Goal: Task Accomplishment & Management: Manage account settings

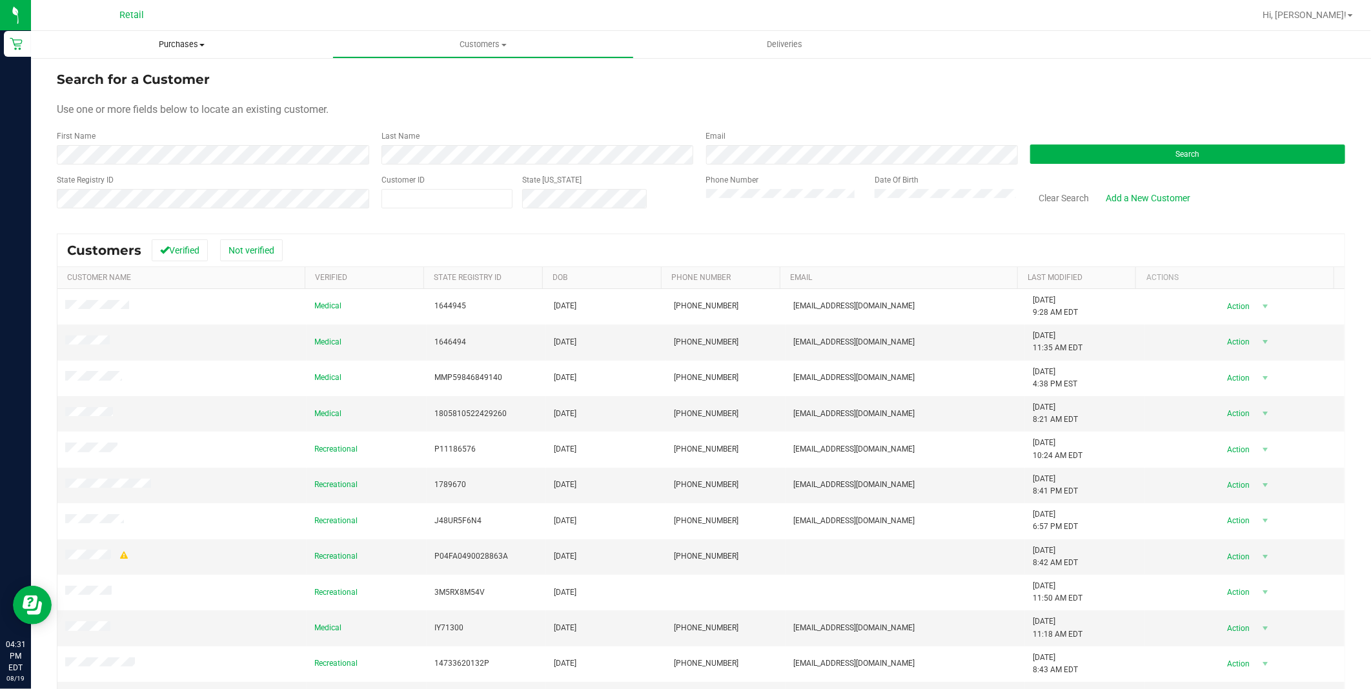
click at [227, 40] on span "Purchases" at bounding box center [181, 45] width 301 height 12
click at [196, 84] on li "Summary of purchases" at bounding box center [181, 77] width 301 height 15
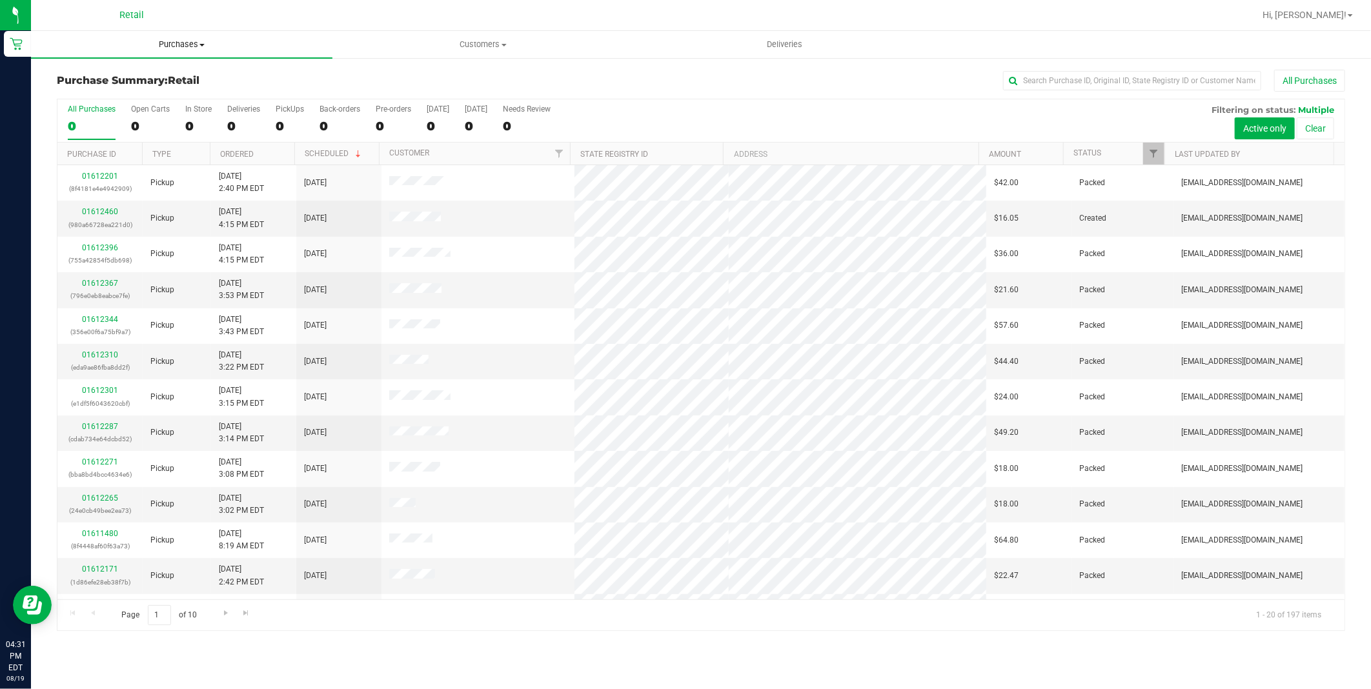
click at [151, 50] on span "Purchases" at bounding box center [181, 45] width 301 height 12
click at [116, 92] on li "Fulfillment" at bounding box center [181, 93] width 301 height 15
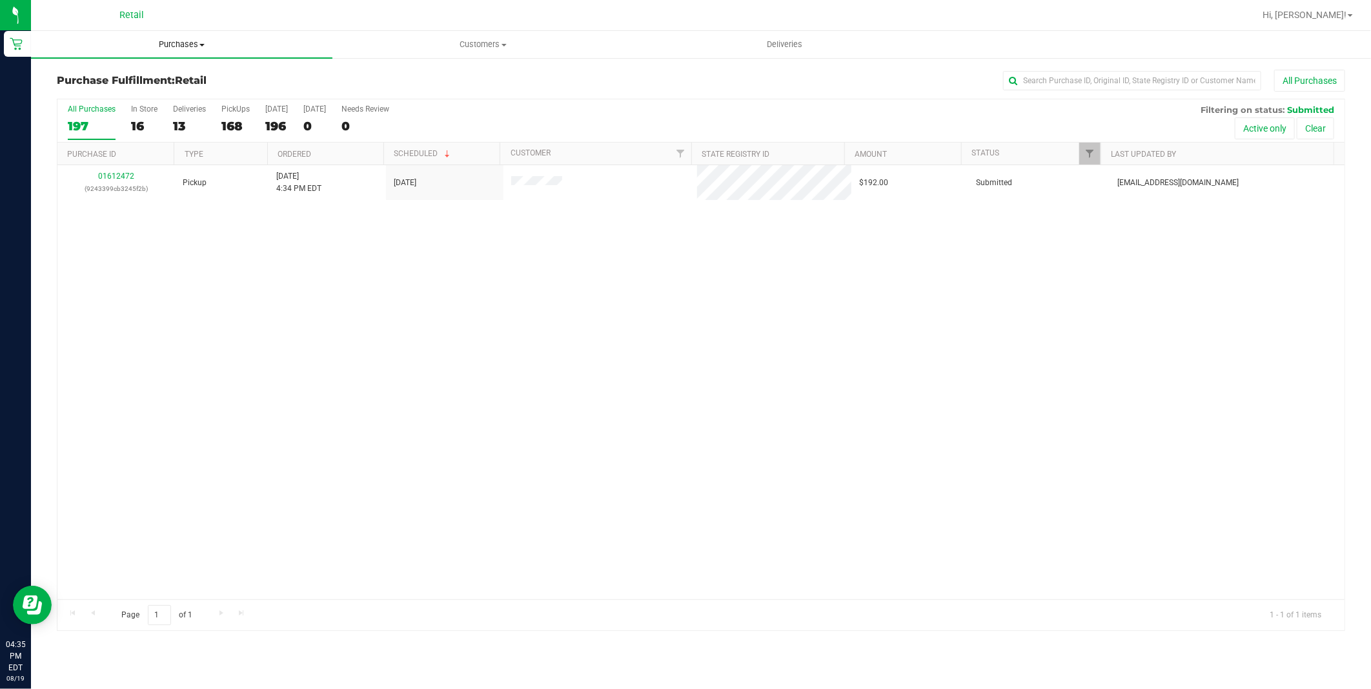
click at [170, 48] on span "Purchases" at bounding box center [181, 45] width 301 height 12
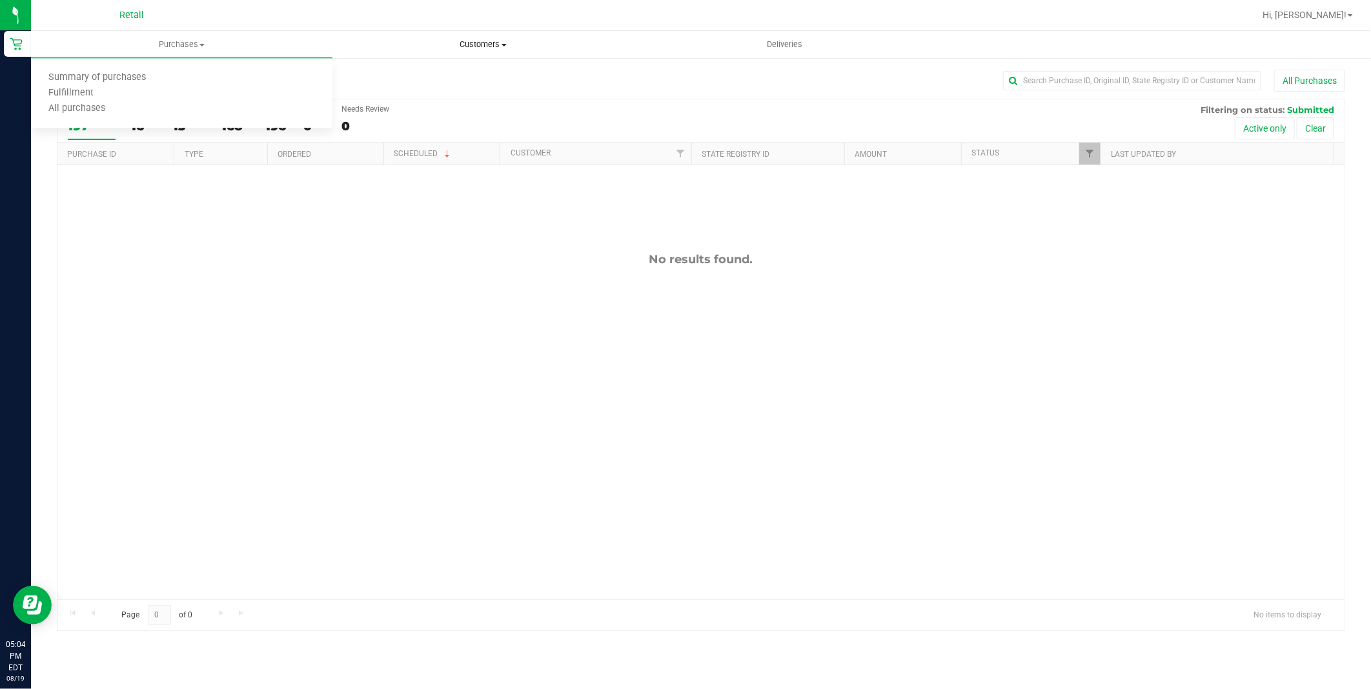
click at [509, 42] on span "Customers" at bounding box center [483, 45] width 300 height 12
click at [496, 70] on li "All customers" at bounding box center [482, 77] width 301 height 15
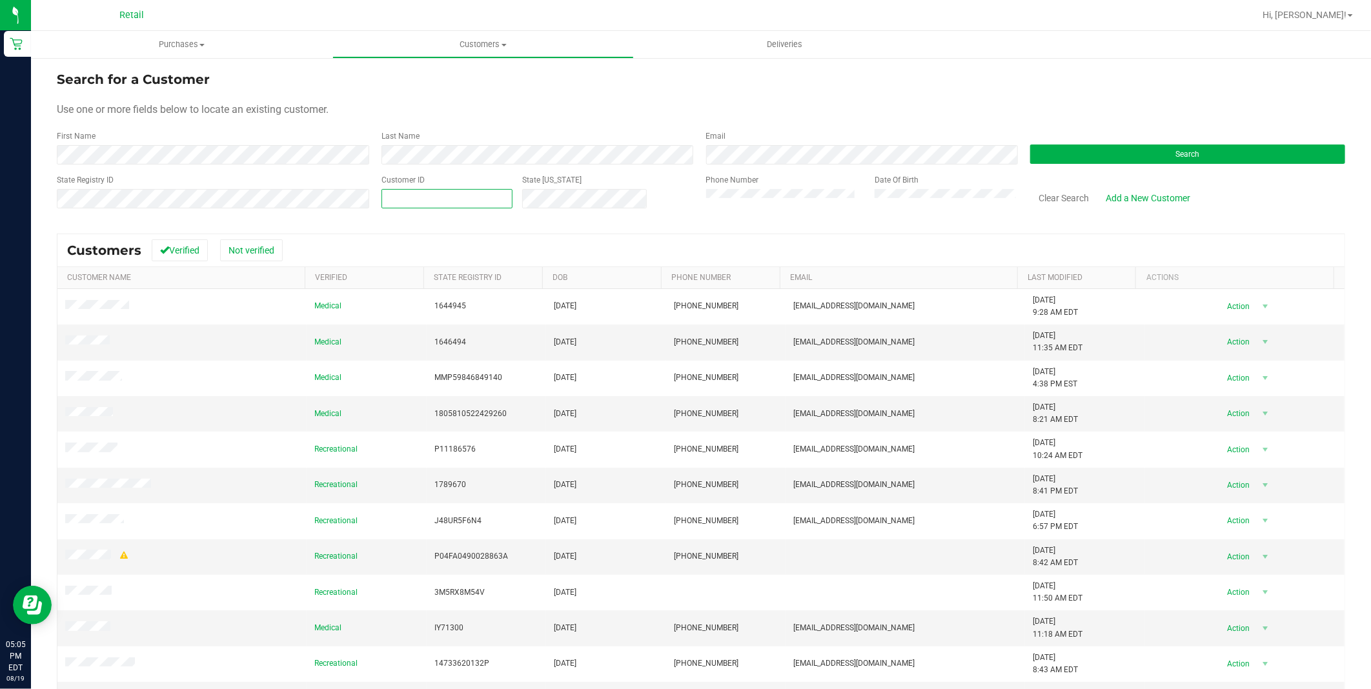
click at [448, 192] on span at bounding box center [447, 198] width 131 height 19
type input "72624"
click at [429, 192] on span at bounding box center [447, 198] width 131 height 19
type input "92743"
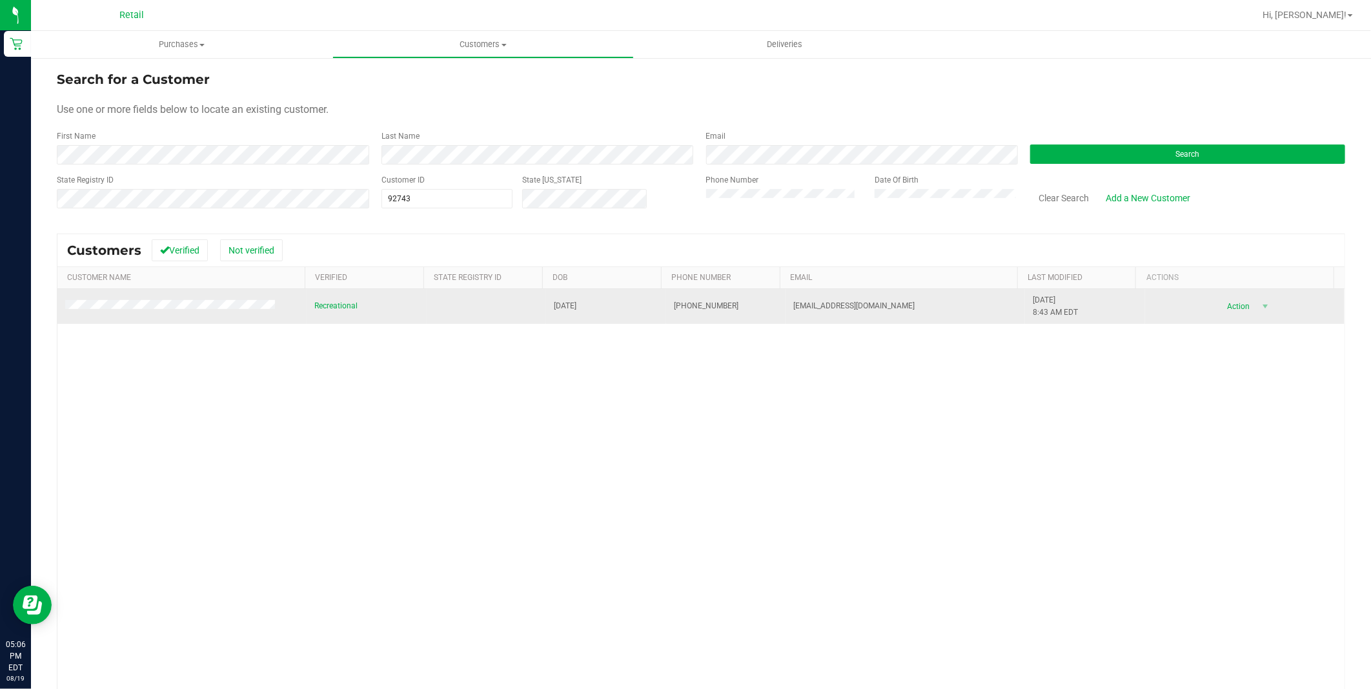
click at [154, 314] on td at bounding box center [181, 306] width 249 height 35
click at [163, 312] on span at bounding box center [172, 307] width 214 height 14
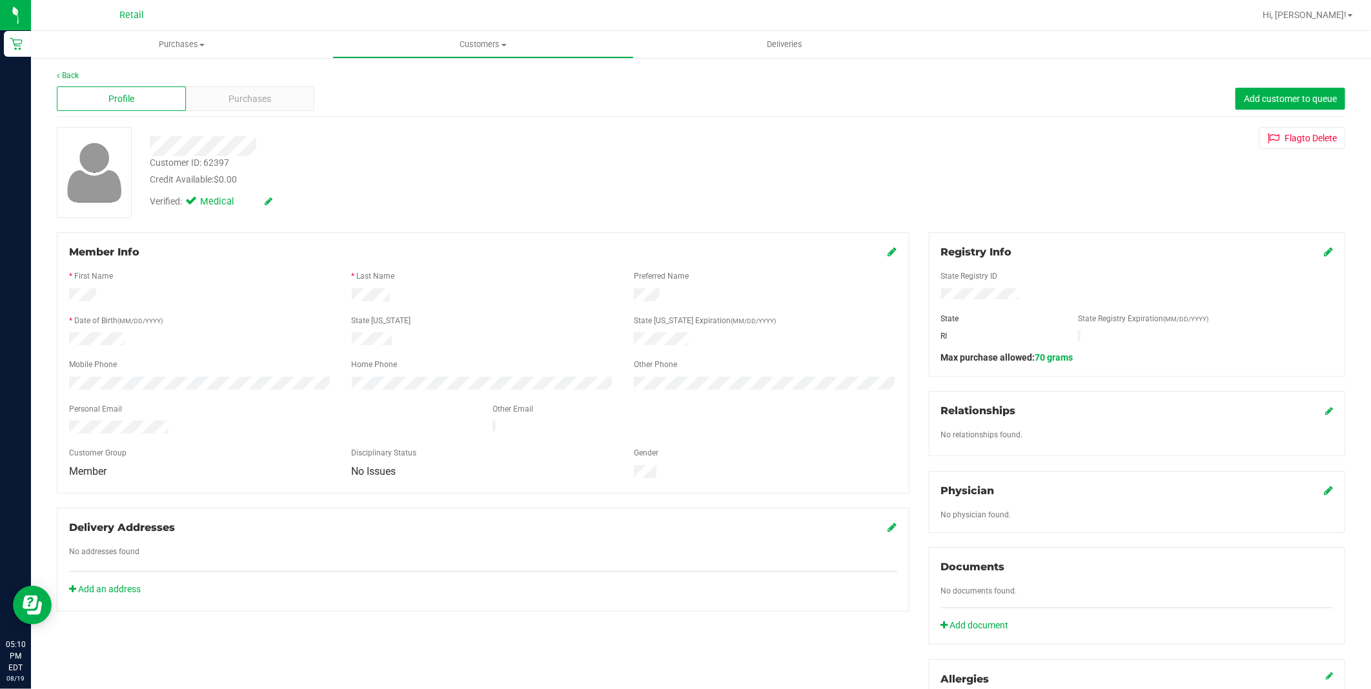
click at [891, 250] on div "Member Info * First Name * Last Name Preferred Name * Date of Birth (MM/DD/YYYY…" at bounding box center [483, 362] width 853 height 261
click at [888, 250] on icon at bounding box center [892, 252] width 9 height 10
click at [1004, 184] on div "Customer ID: 62397 Credit Available: $0.00 Verified: Medical Flag to [GEOGRAPHI…" at bounding box center [701, 172] width 1308 height 91
click at [886, 252] on icon at bounding box center [892, 253] width 12 height 10
click at [365, 127] on div at bounding box center [467, 141] width 654 height 29
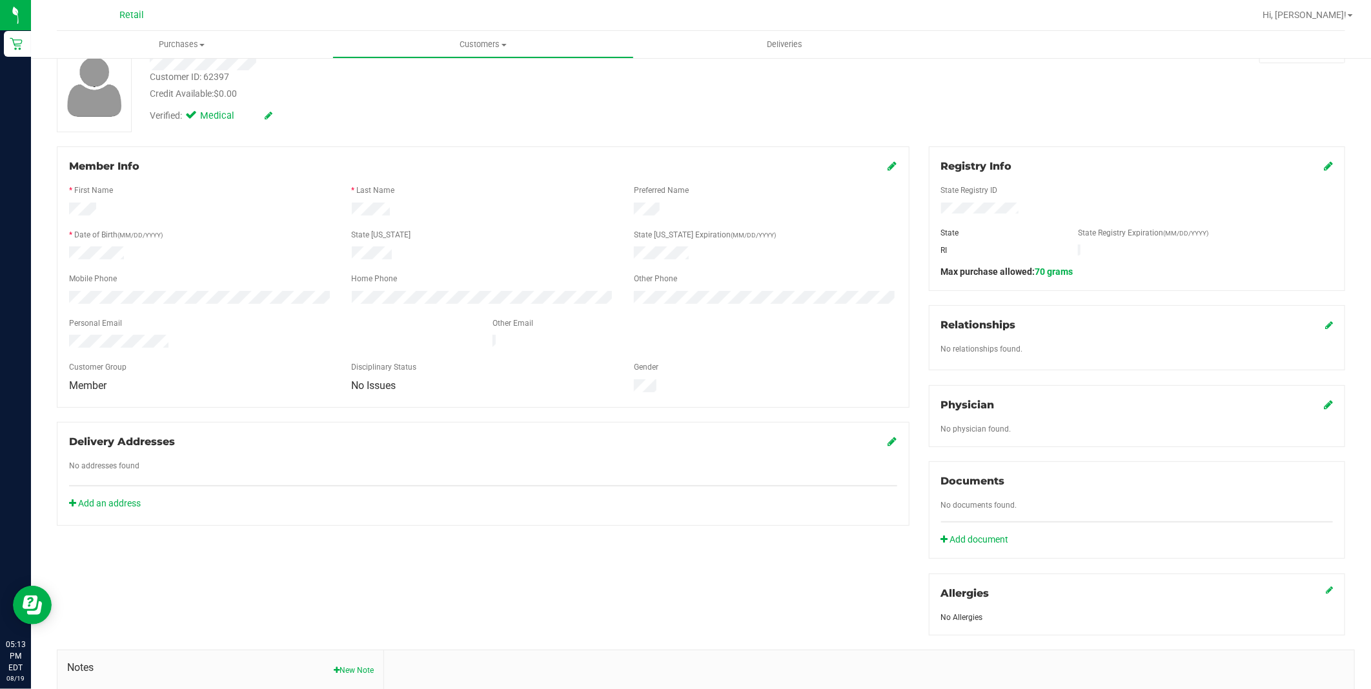
scroll to position [261, 0]
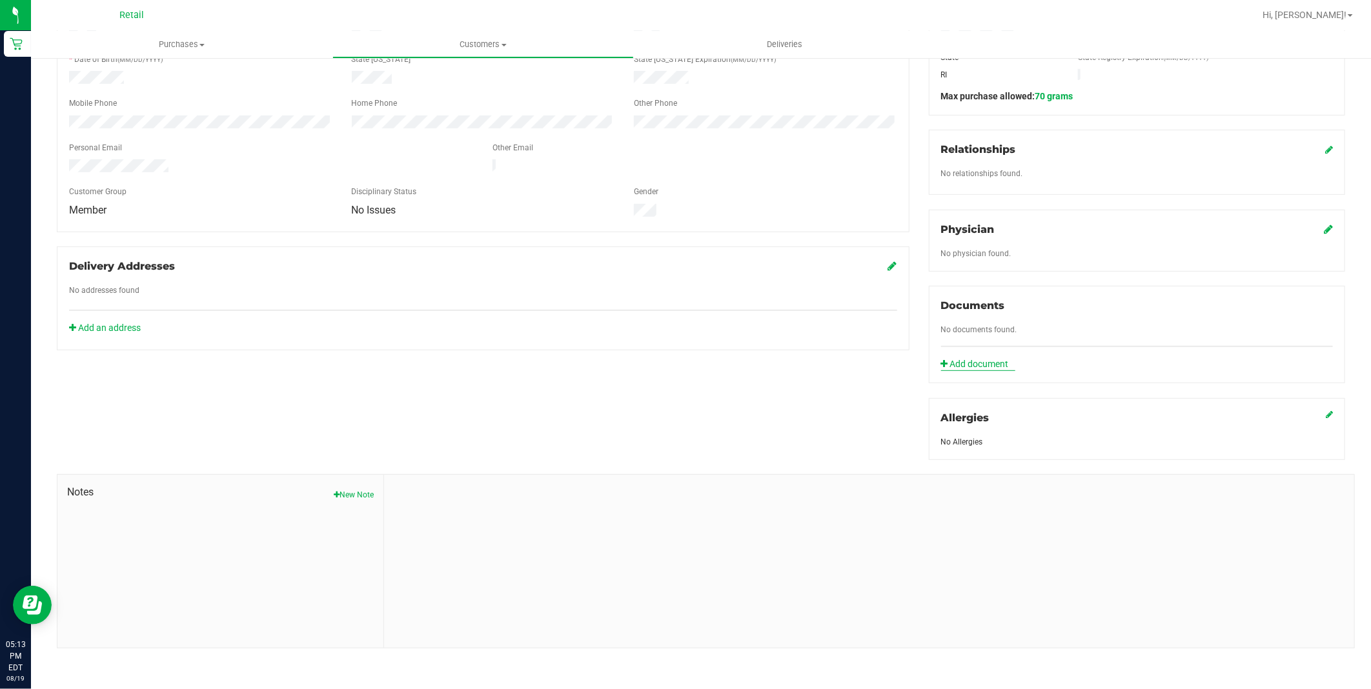
click at [964, 361] on link "Add document" at bounding box center [978, 365] width 74 height 14
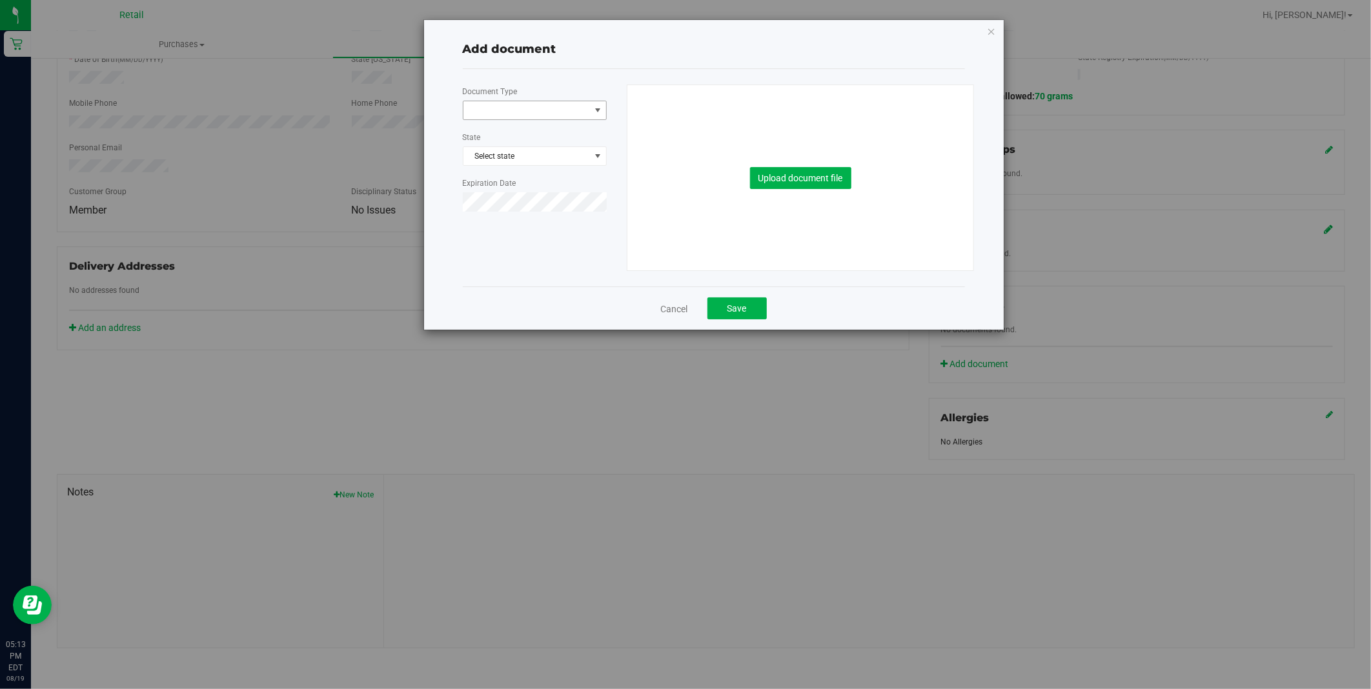
click at [564, 106] on span at bounding box center [526, 110] width 127 height 18
click at [551, 147] on li "Medical Card" at bounding box center [534, 152] width 143 height 19
click at [547, 162] on span "Select state" at bounding box center [534, 156] width 143 height 18
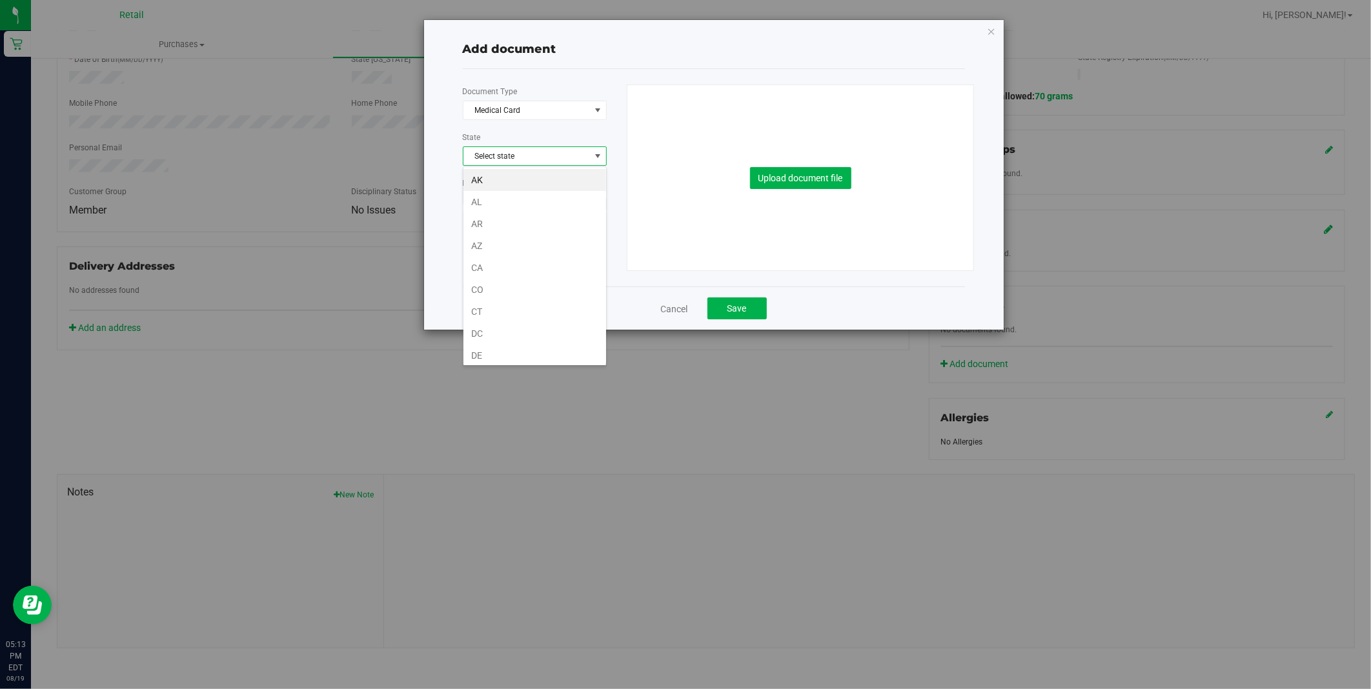
scroll to position [19, 144]
click at [515, 119] on span "Medical Card" at bounding box center [526, 110] width 127 height 18
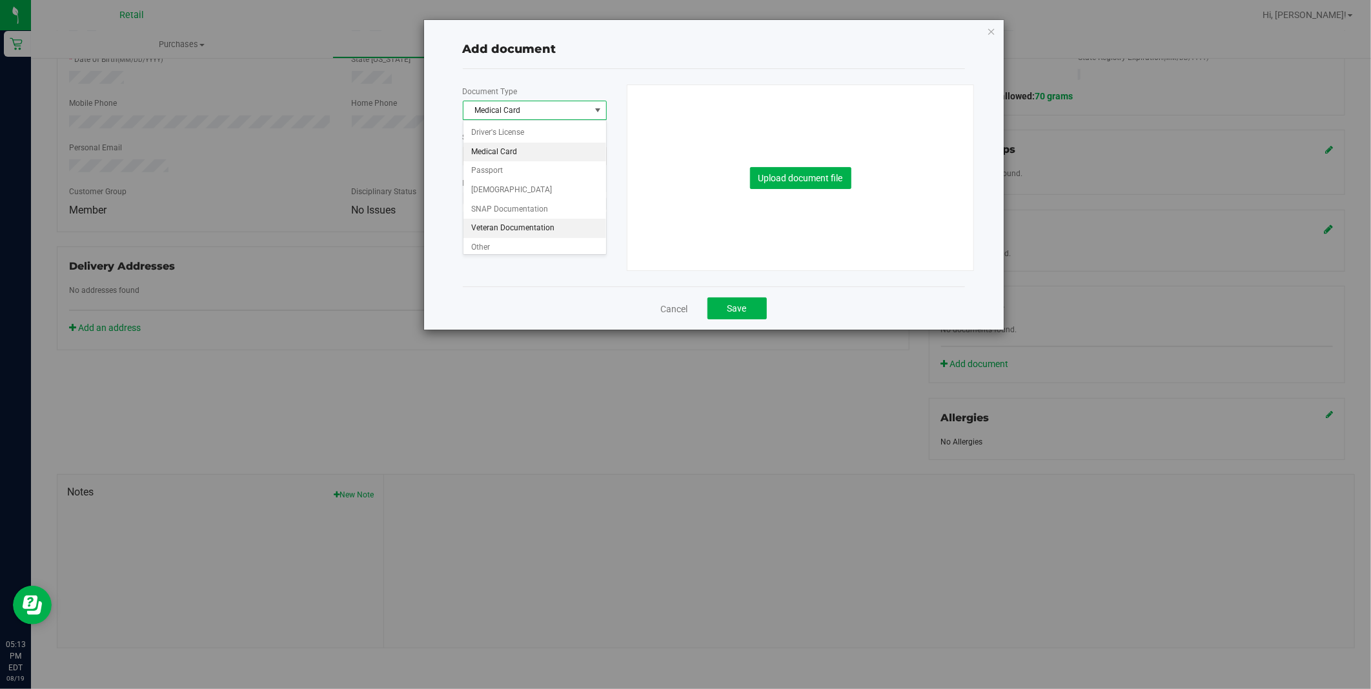
click at [518, 238] on li "Veteran Documentation" at bounding box center [534, 228] width 143 height 19
click at [526, 105] on span "Veteran Documentation" at bounding box center [526, 110] width 127 height 18
click at [518, 241] on li "Other" at bounding box center [534, 247] width 143 height 19
click at [524, 159] on span "Select state" at bounding box center [534, 156] width 143 height 18
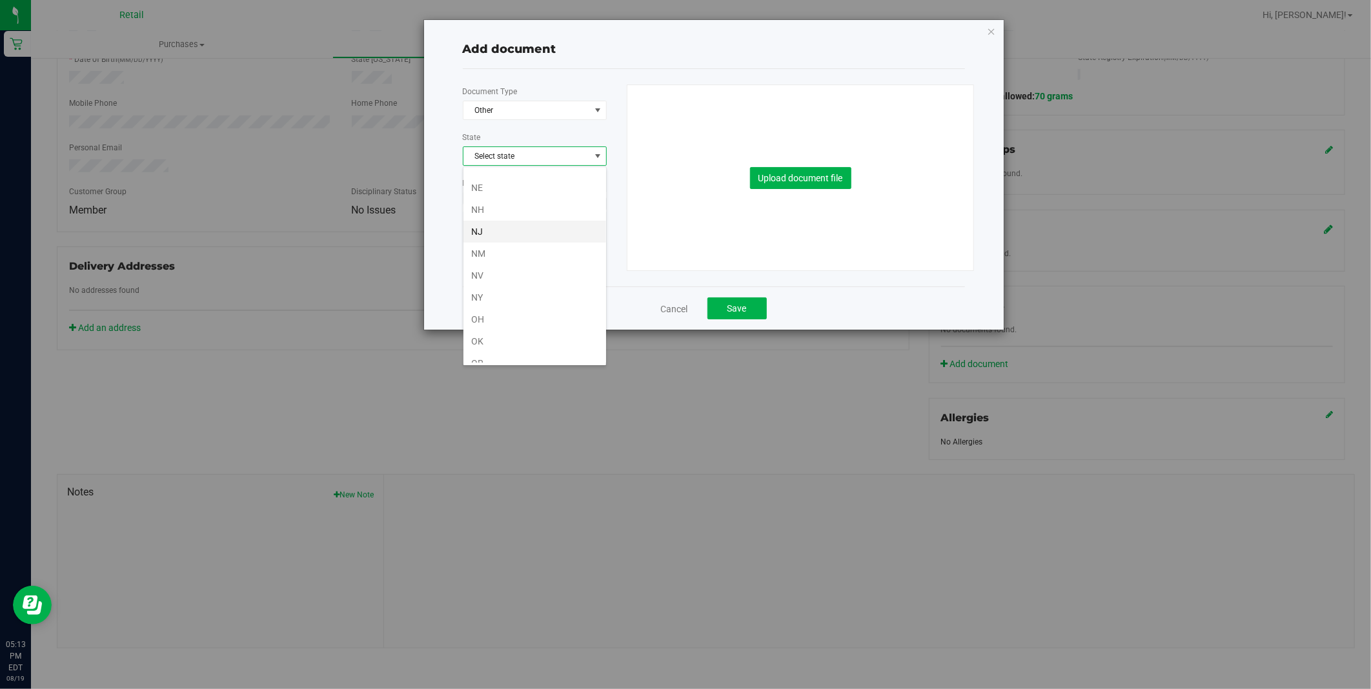
scroll to position [717, 0]
click at [514, 339] on li "RI" at bounding box center [534, 341] width 143 height 22
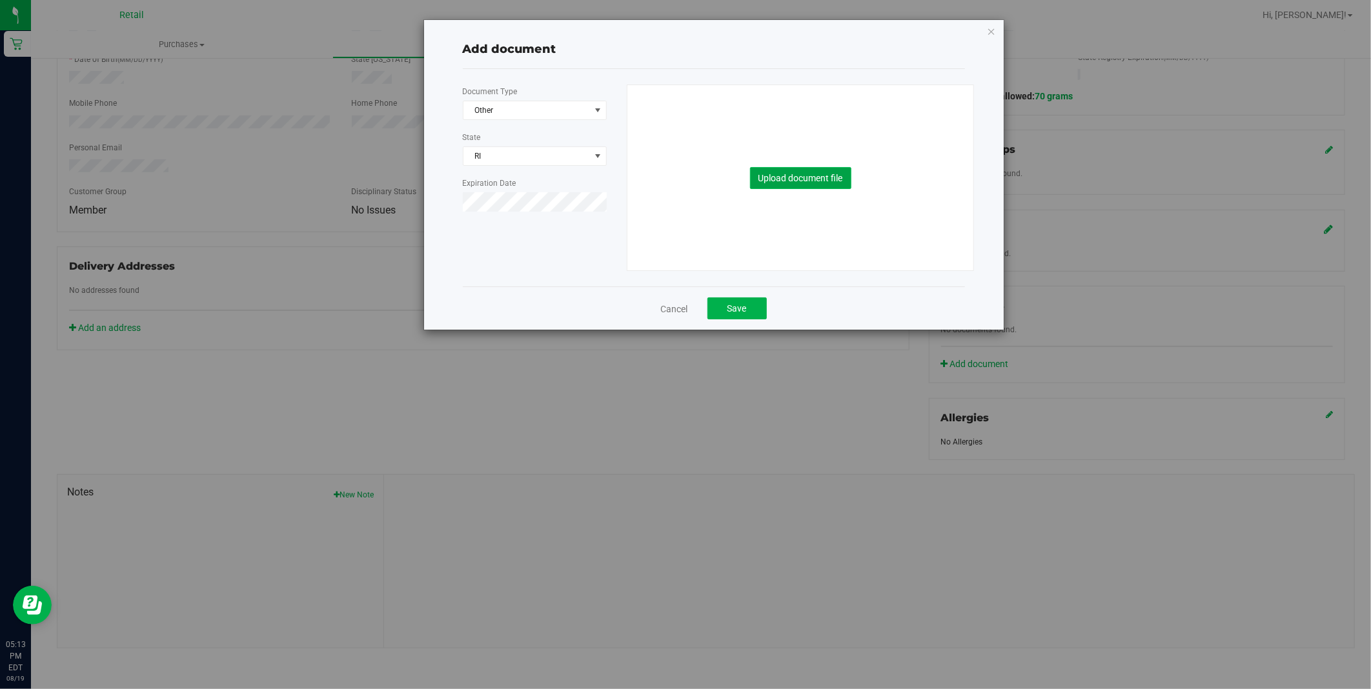
click at [830, 181] on button "Upload document file" at bounding box center [800, 178] width 101 height 22
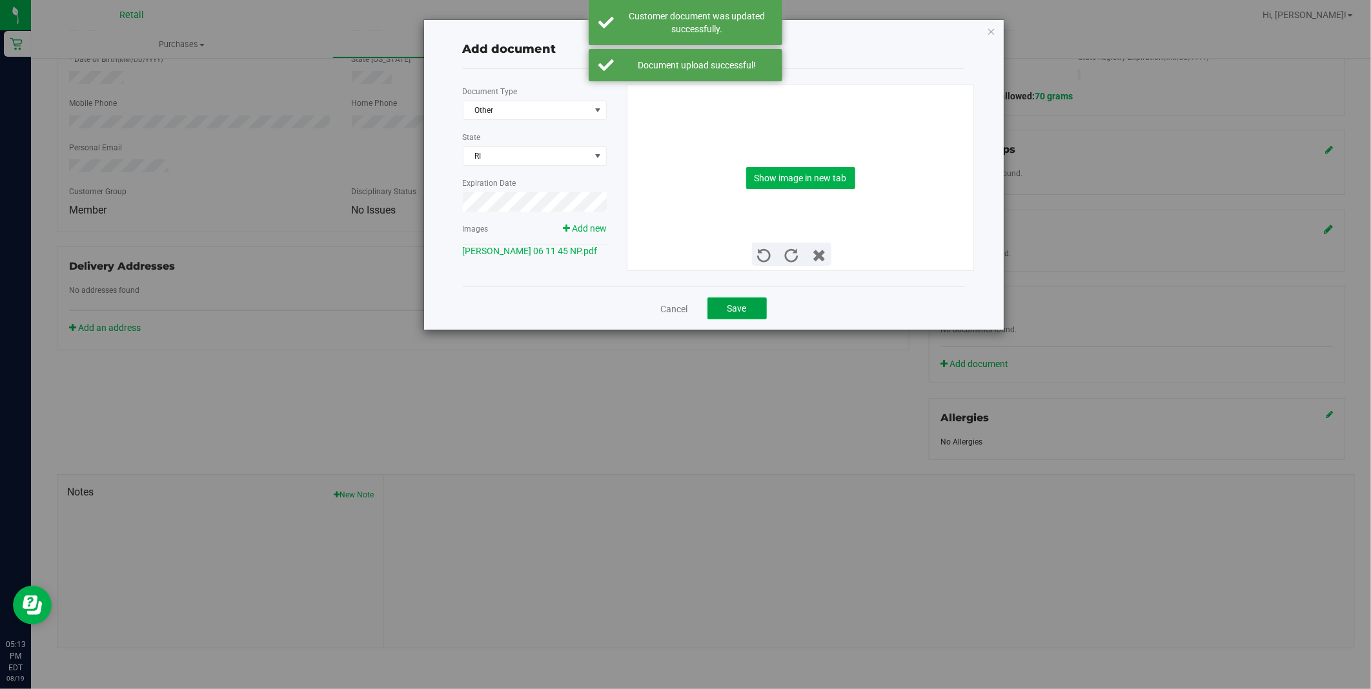
click at [747, 308] on button "Save" at bounding box center [736, 309] width 59 height 22
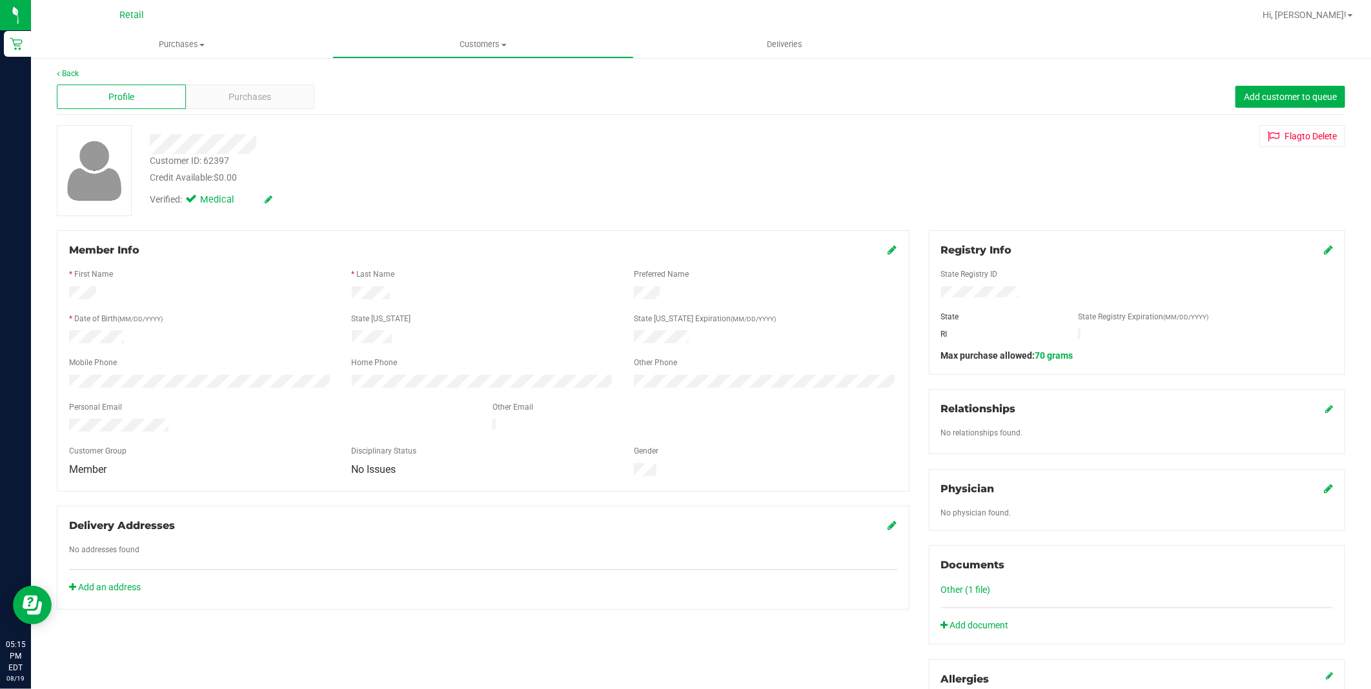
scroll to position [0, 0]
click at [469, 39] on span "Customers" at bounding box center [483, 45] width 300 height 12
click at [439, 76] on li "All customers" at bounding box center [482, 77] width 301 height 15
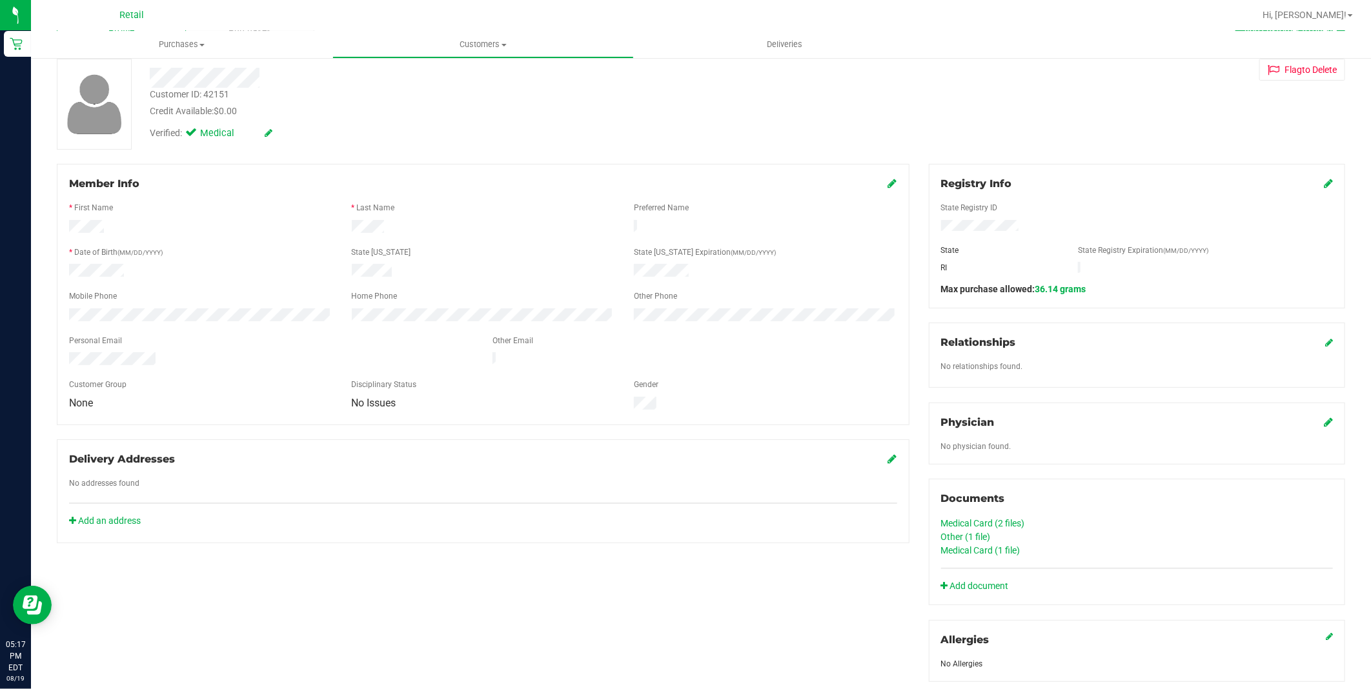
scroll to position [287, 0]
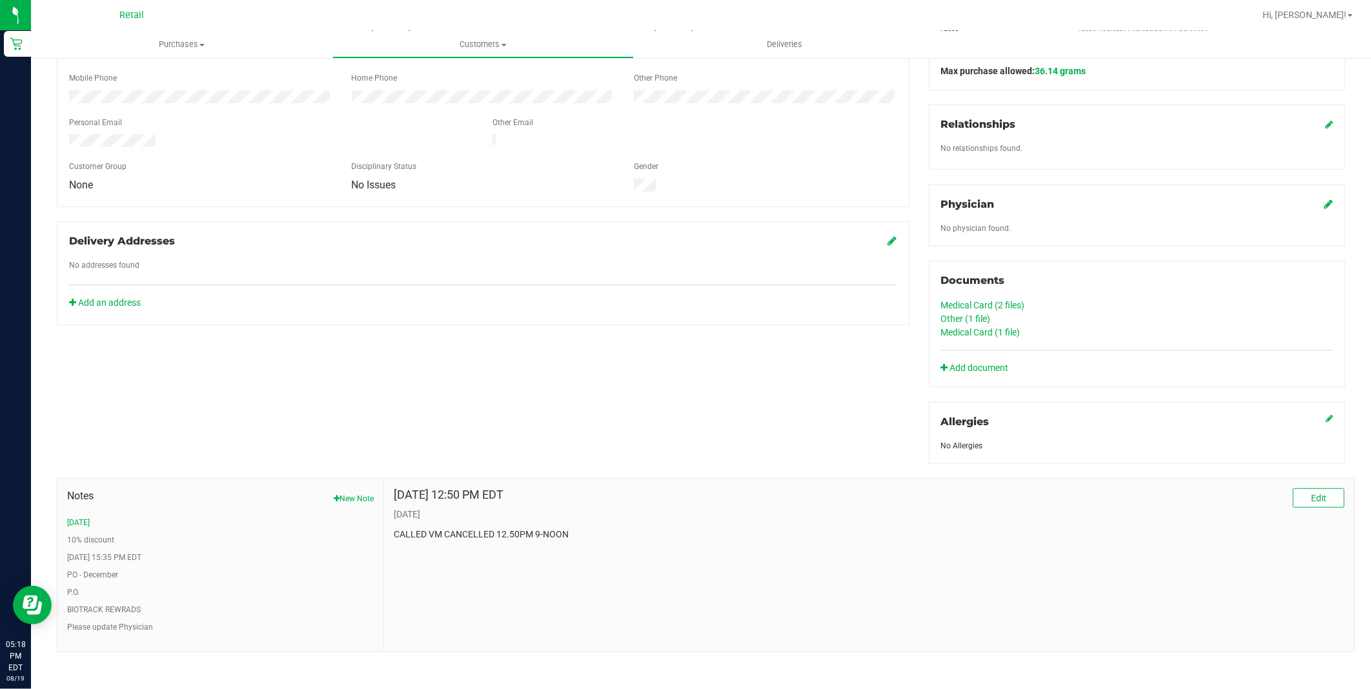
click at [380, 280] on div "Delivery Addresses No addresses found Add an address" at bounding box center [483, 273] width 853 height 104
click at [971, 369] on link "Add document" at bounding box center [978, 368] width 74 height 14
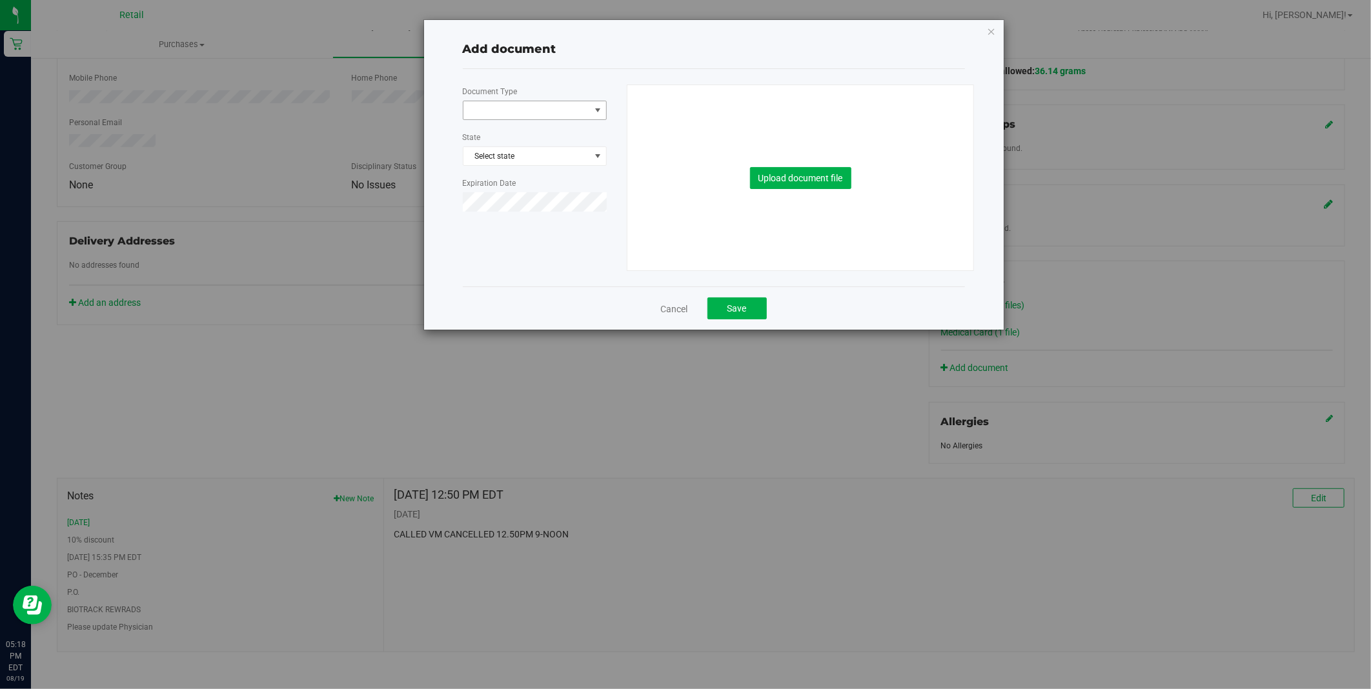
click at [518, 107] on span at bounding box center [526, 110] width 127 height 18
click at [531, 161] on li "Passport" at bounding box center [534, 170] width 143 height 19
click at [534, 107] on span "Passport" at bounding box center [526, 110] width 127 height 18
click at [533, 145] on li "Medical Card" at bounding box center [534, 152] width 143 height 19
click at [536, 159] on span "Select state" at bounding box center [534, 156] width 143 height 18
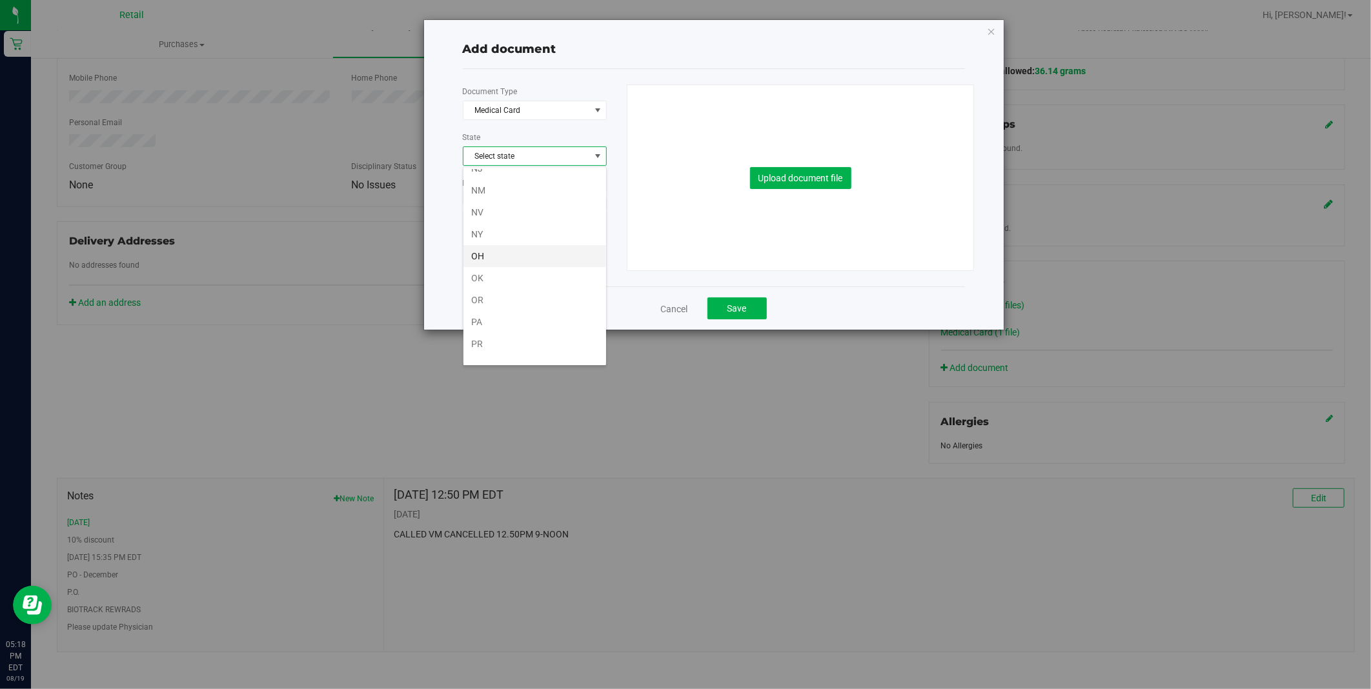
scroll to position [717, 0]
click at [484, 340] on li "RI" at bounding box center [534, 341] width 143 height 22
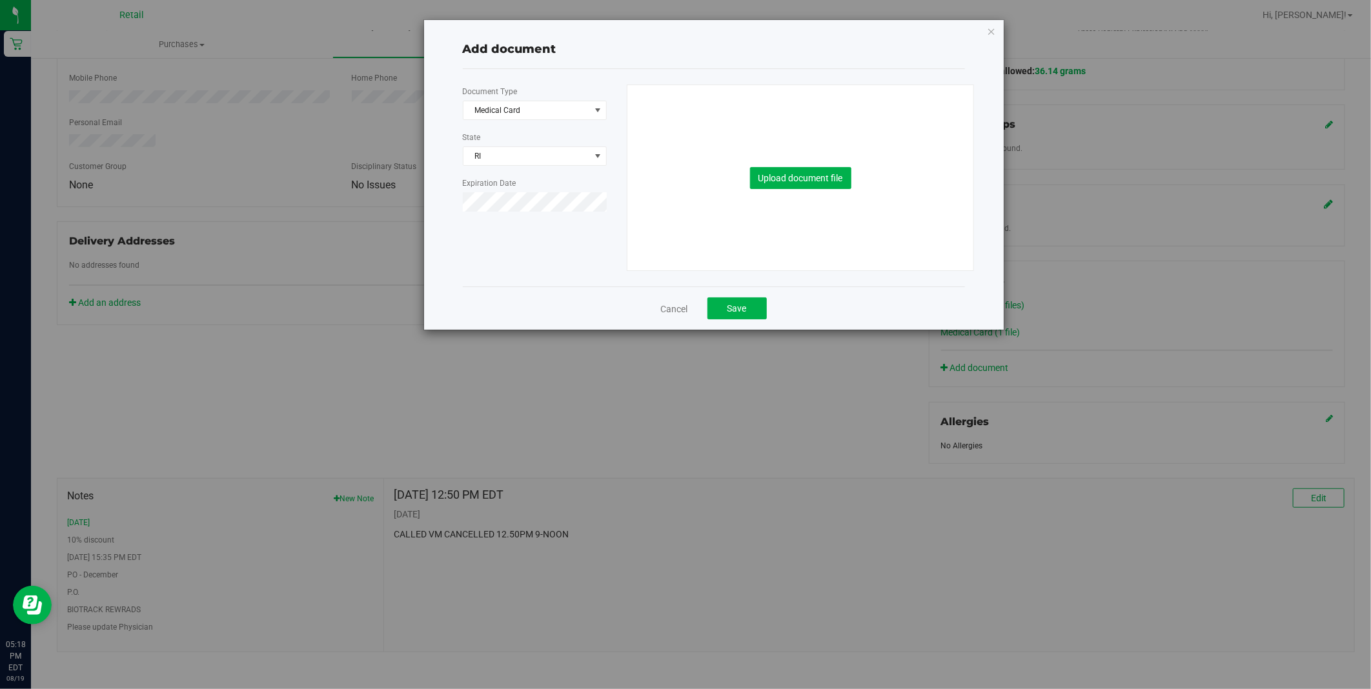
click at [757, 165] on div "Upload document file" at bounding box center [800, 177] width 327 height 185
click at [776, 176] on button "Upload document file" at bounding box center [800, 178] width 101 height 22
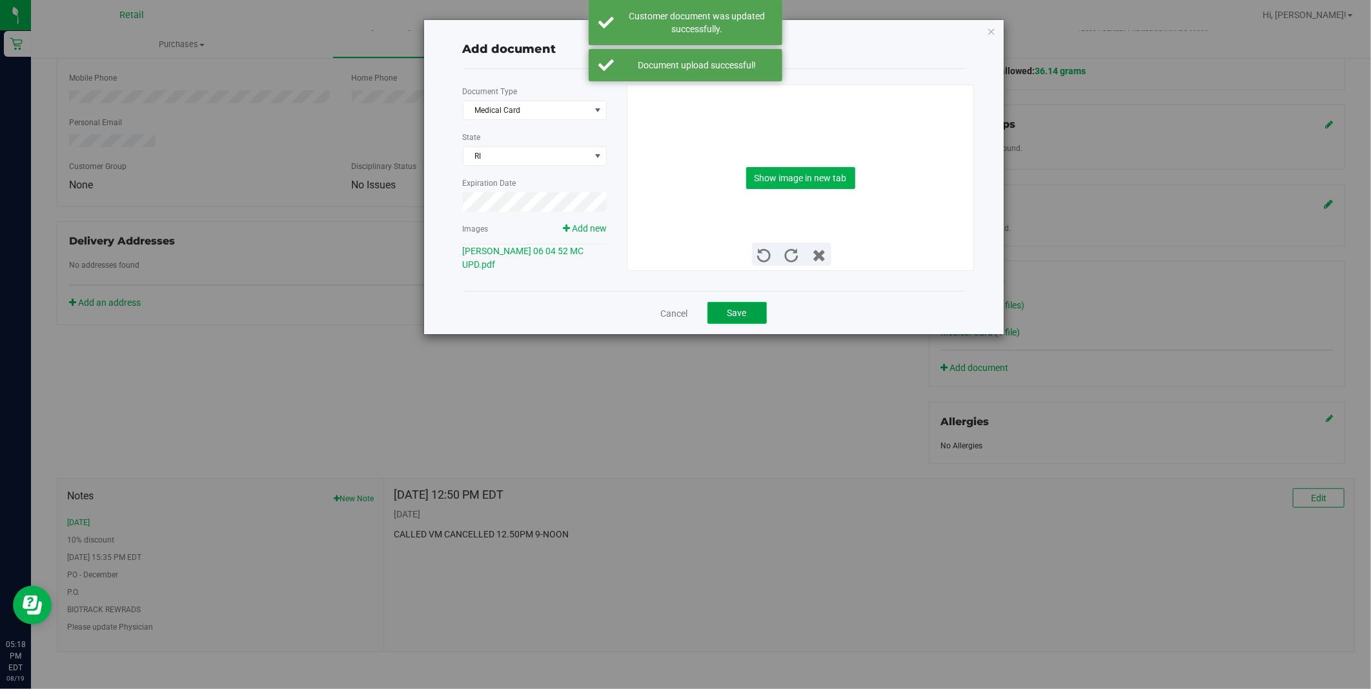
click at [743, 314] on span "Save" at bounding box center [737, 313] width 19 height 10
